Goal: Information Seeking & Learning: Find specific fact

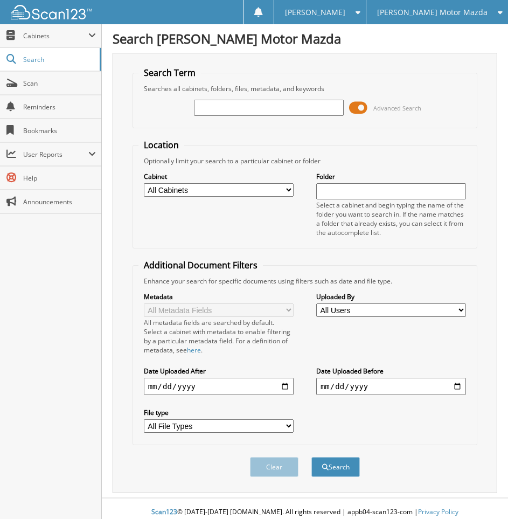
click at [209, 109] on input "text" at bounding box center [269, 108] width 150 height 16
type input "624509"
click at [311, 457] on button "Search" at bounding box center [335, 467] width 48 height 20
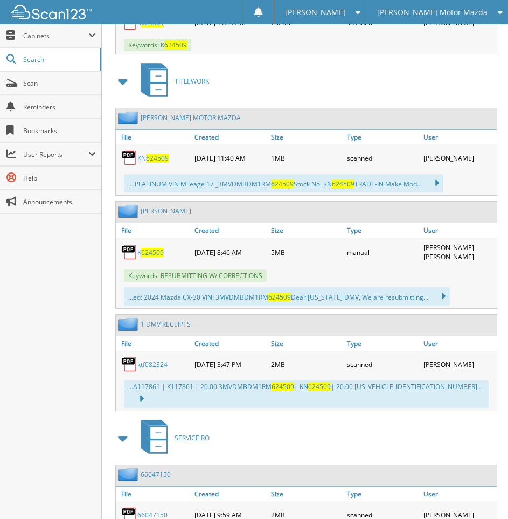
scroll to position [718, 0]
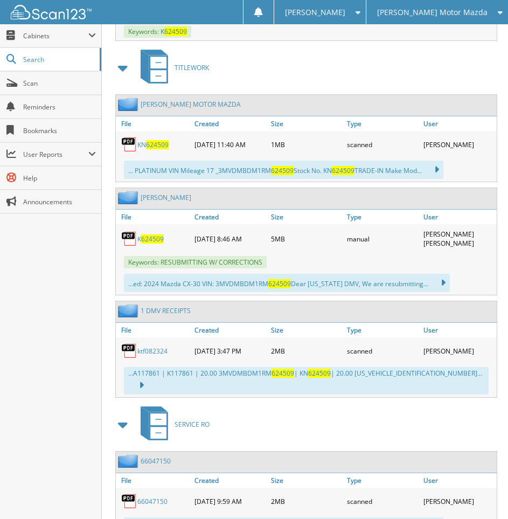
click at [151, 242] on span "624509" at bounding box center [152, 238] width 23 height 9
